Goal: Register for event/course

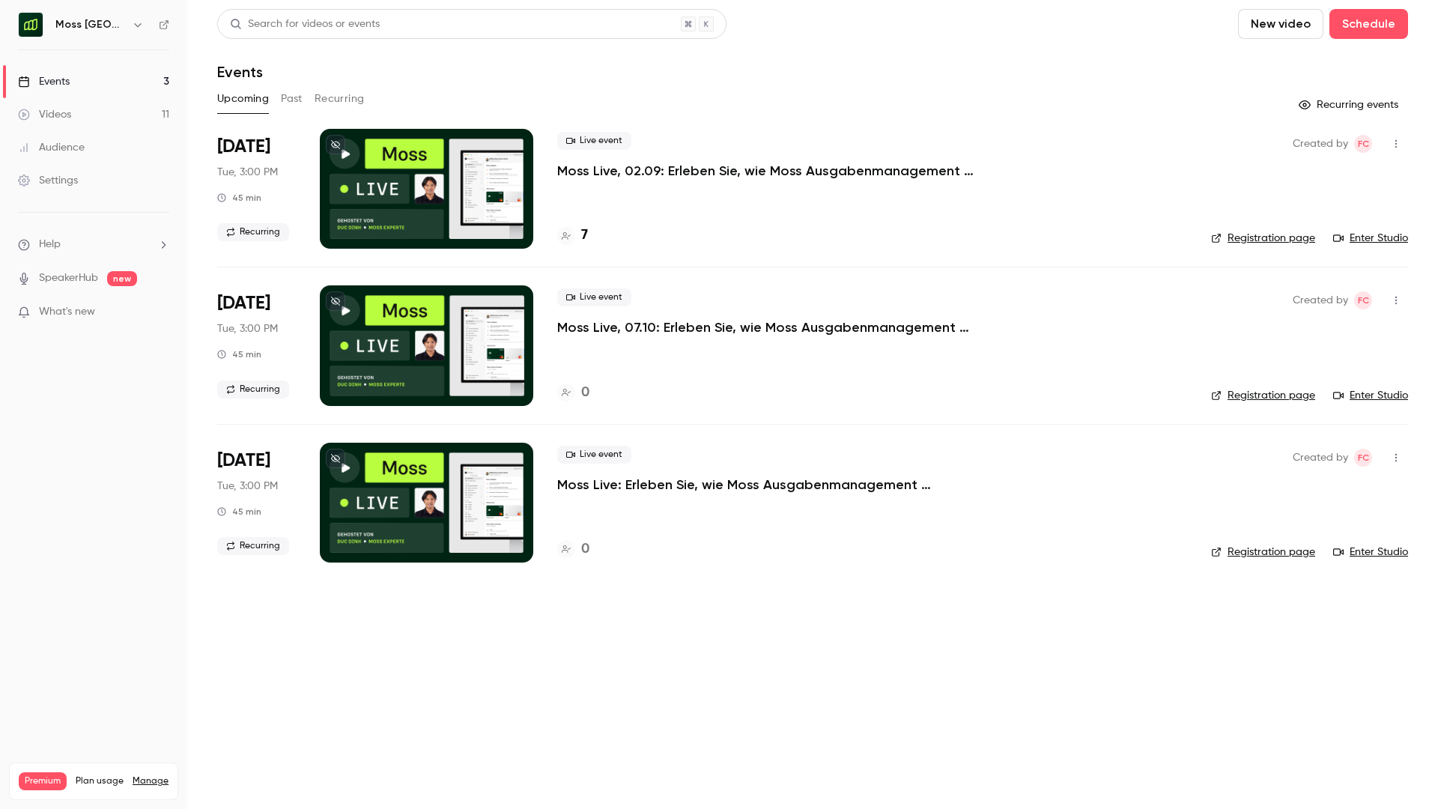
click at [617, 193] on div "Live event Moss Live, 02.09: Erleben Sie, wie Moss Ausgabenmanagement automatis…" at bounding box center [872, 189] width 630 height 120
click at [611, 175] on p "Moss Live, 02.09: Erleben Sie, wie Moss Ausgabenmanagement automatisiert" at bounding box center [781, 171] width 449 height 18
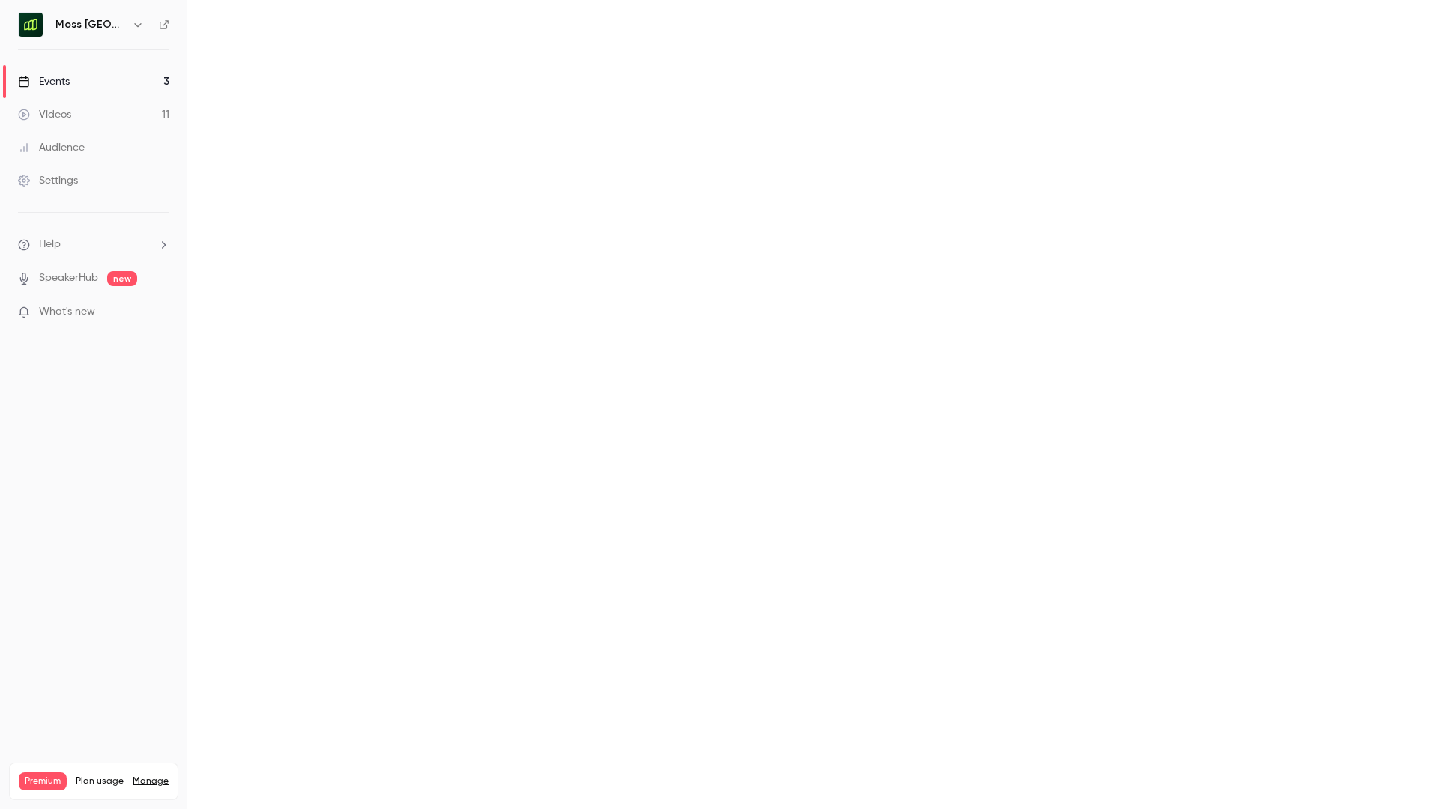
click at [611, 175] on main at bounding box center [812, 404] width 1251 height 809
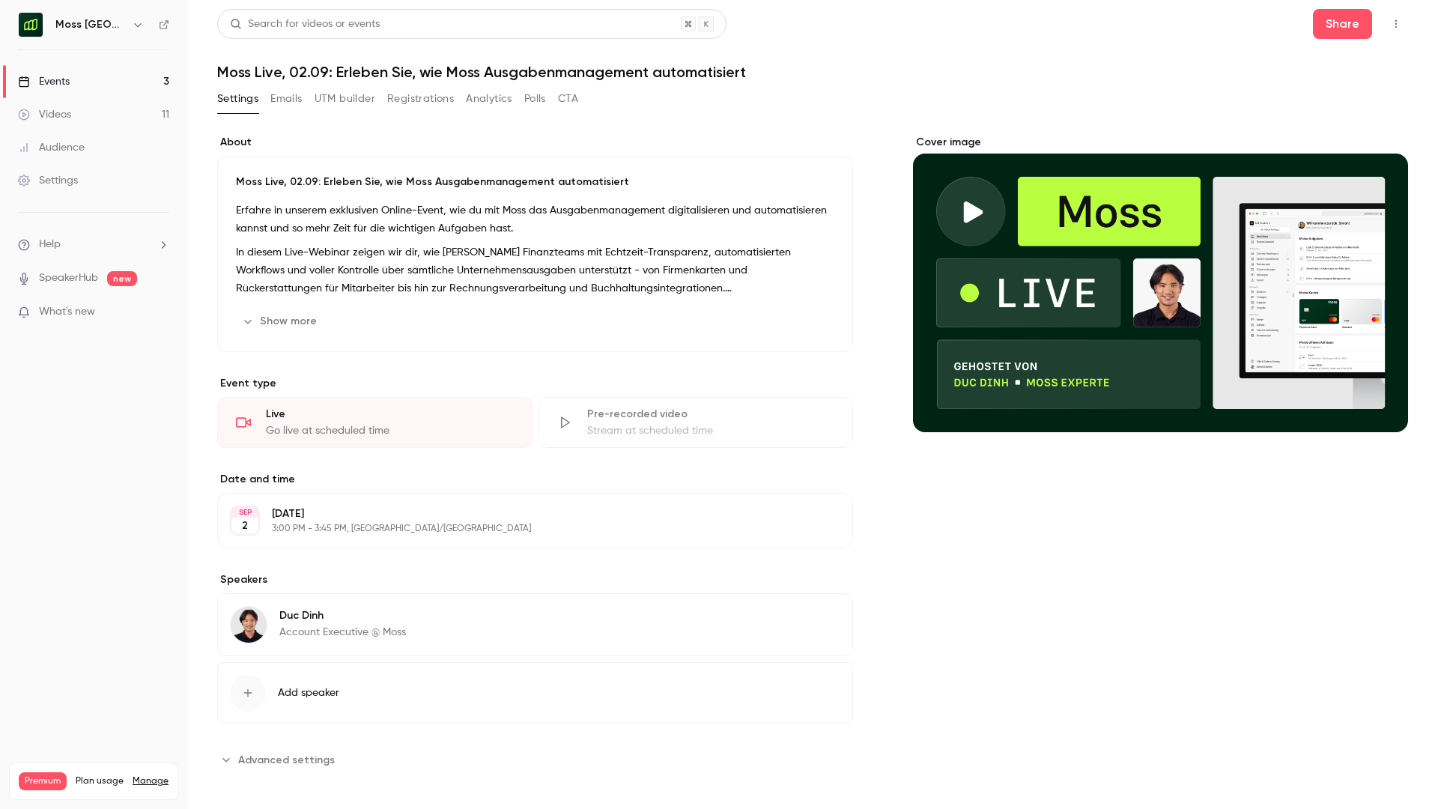
click at [820, 619] on button "Edit" at bounding box center [813, 618] width 55 height 24
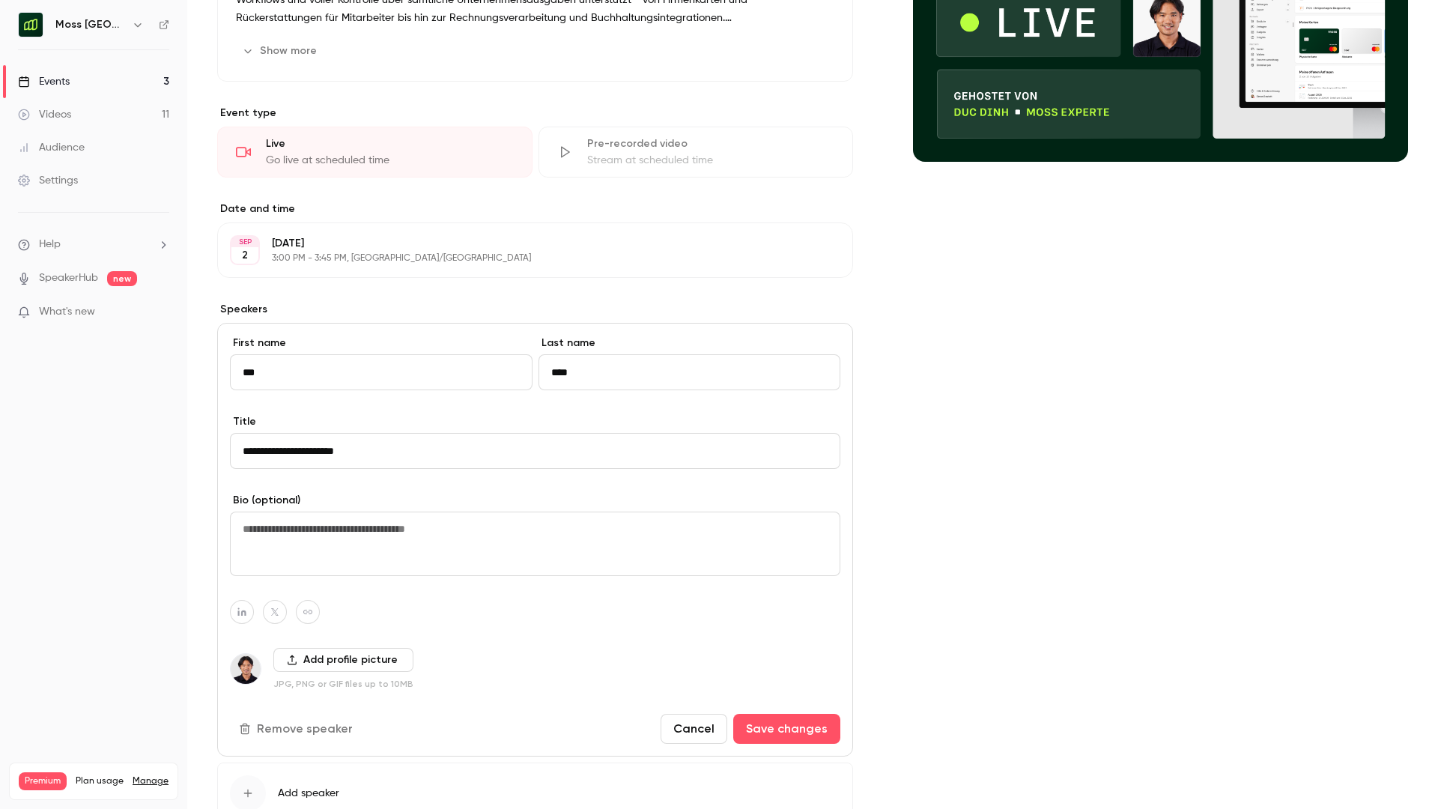
scroll to position [378, 0]
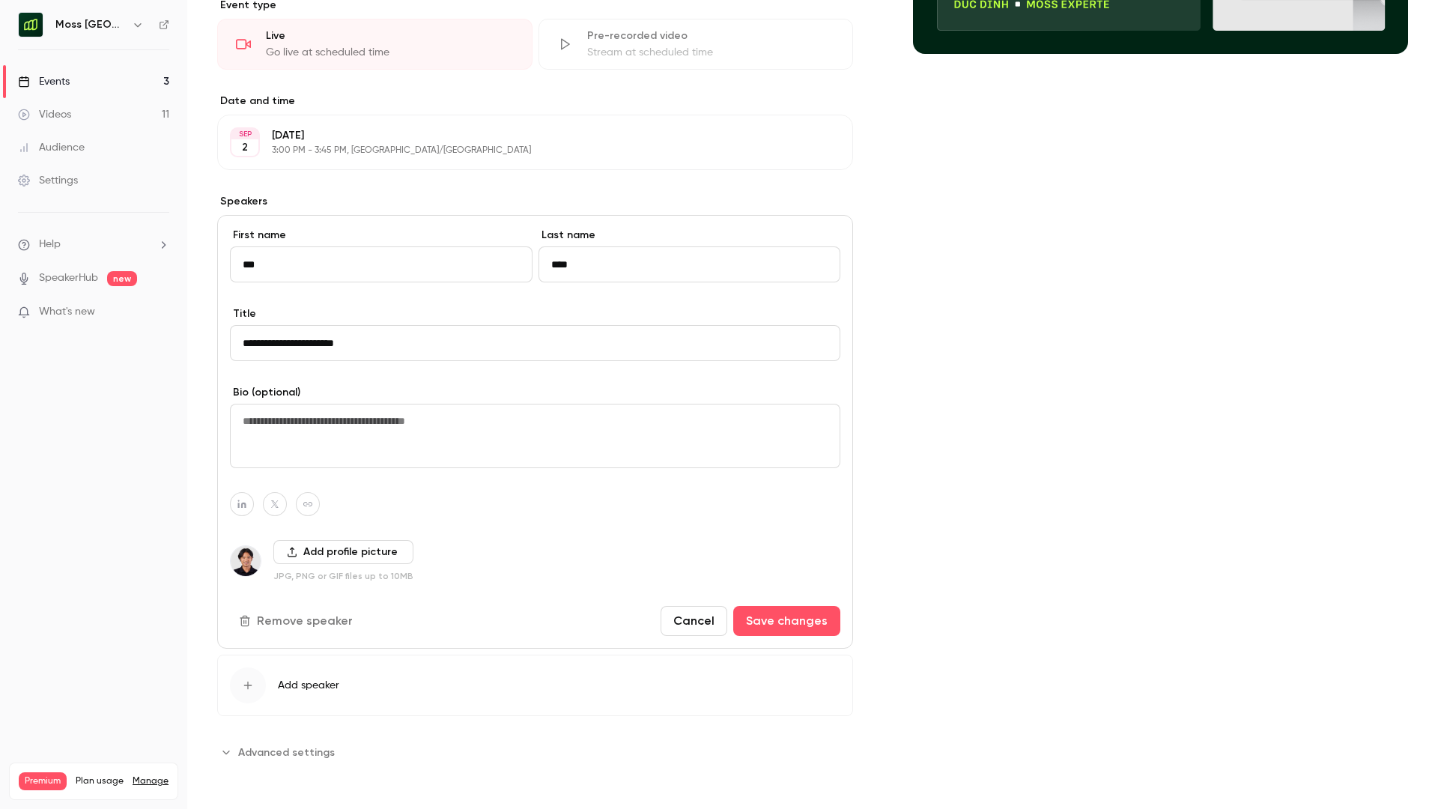
click at [302, 336] on input "**********" at bounding box center [535, 343] width 611 height 36
click at [252, 560] on img at bounding box center [246, 561] width 30 height 30
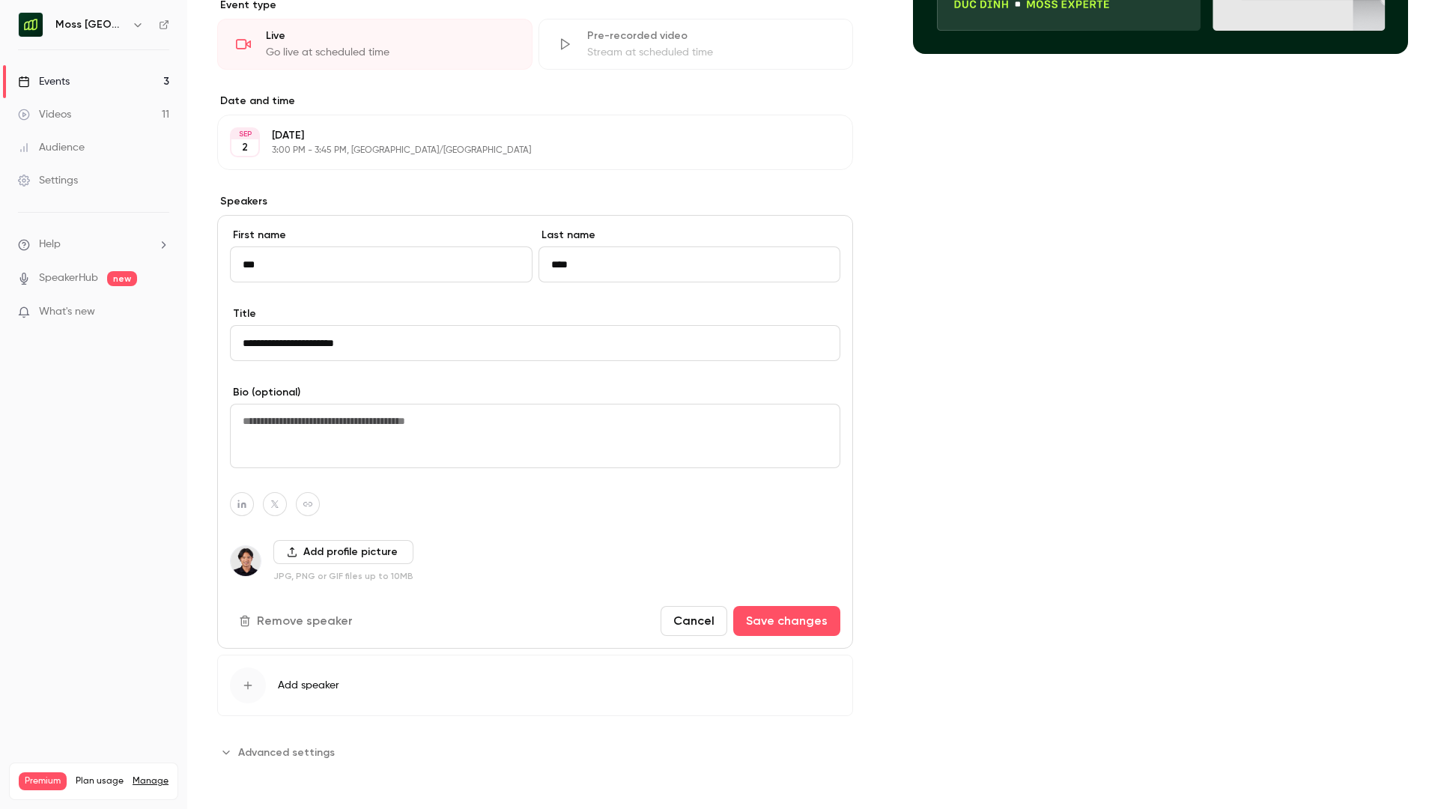
click at [252, 560] on img at bounding box center [246, 561] width 30 height 30
drag, startPoint x: 85, startPoint y: 253, endPoint x: 82, endPoint y: 273, distance: 20.6
click at [85, 255] on ul "Help SpeakerHub new What's new" at bounding box center [93, 280] width 187 height 134
click at [81, 275] on link "SpeakerHub" at bounding box center [68, 278] width 59 height 16
